Goal: Find specific page/section: Find specific page/section

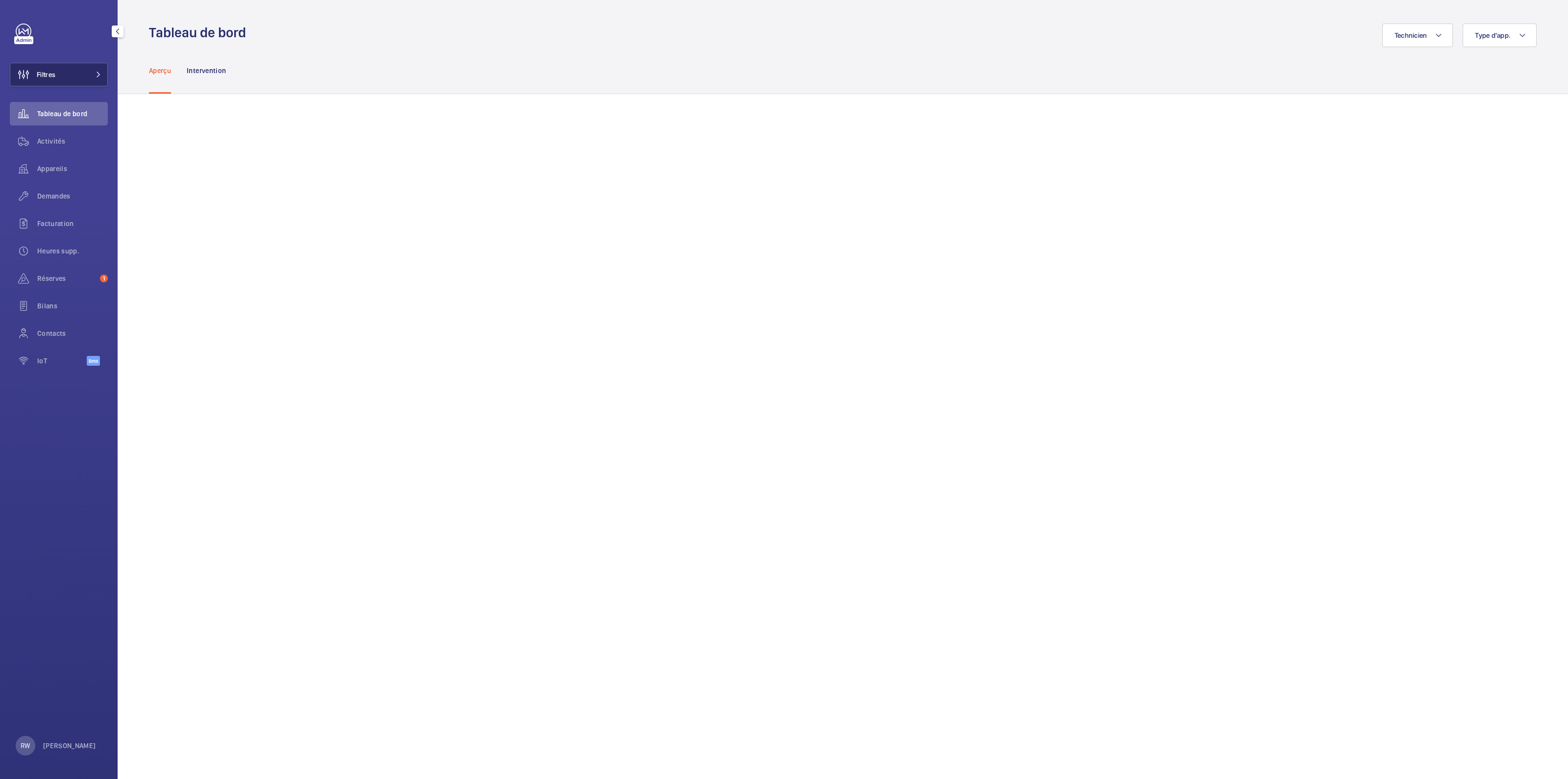
click at [88, 75] on button "Filtres" at bounding box center [58, 75] width 98 height 23
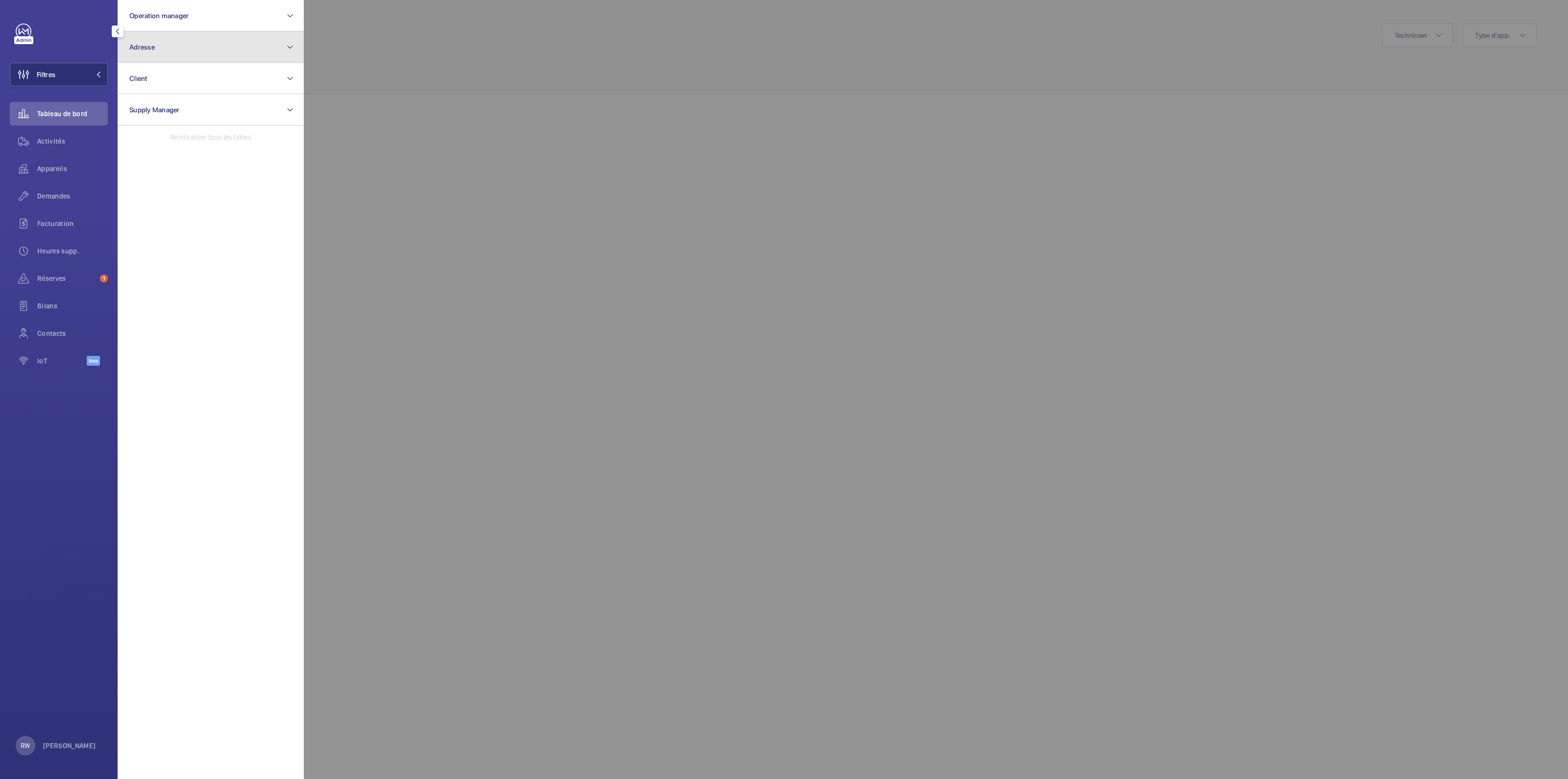
click at [200, 48] on button "Adresse" at bounding box center [211, 47] width 186 height 31
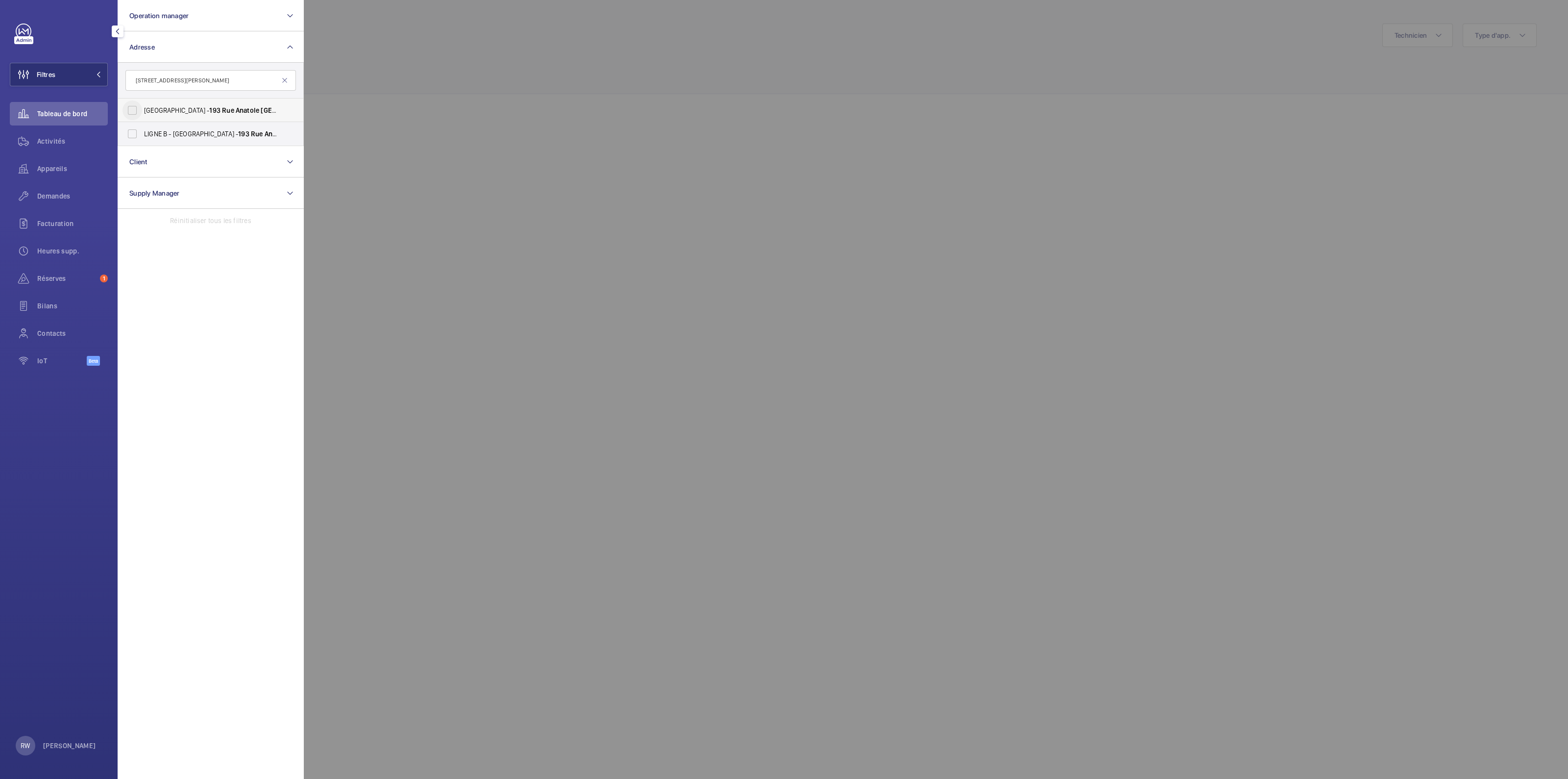
type input "[STREET_ADDRESS][PERSON_NAME]"
click at [131, 112] on input "[GEOGRAPHIC_DATA] - [STREET_ADDRESS][PERSON_NAME]" at bounding box center [132, 110] width 20 height 20
checkbox input "true"
click at [433, 58] on div at bounding box center [1087, 389] width 1568 height 779
